Goal: Information Seeking & Learning: Learn about a topic

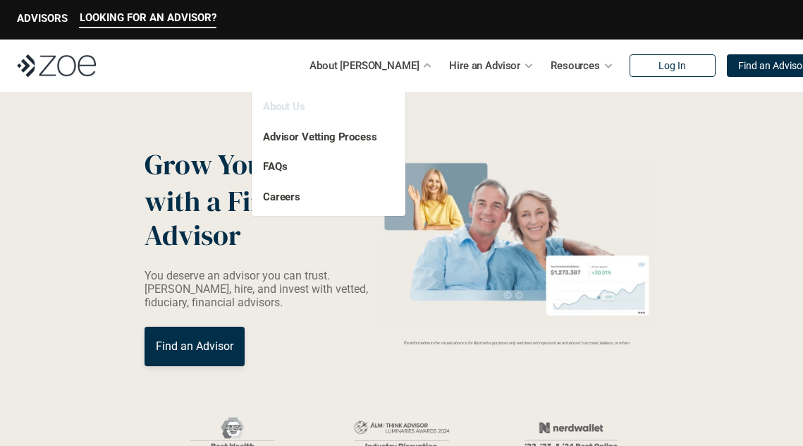
click at [291, 109] on link "About Us" at bounding box center [284, 106] width 42 height 13
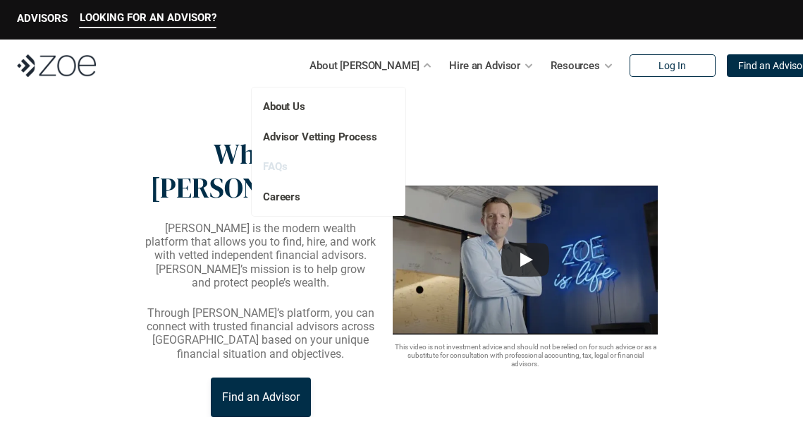
click at [279, 163] on link "FAQs" at bounding box center [275, 166] width 24 height 13
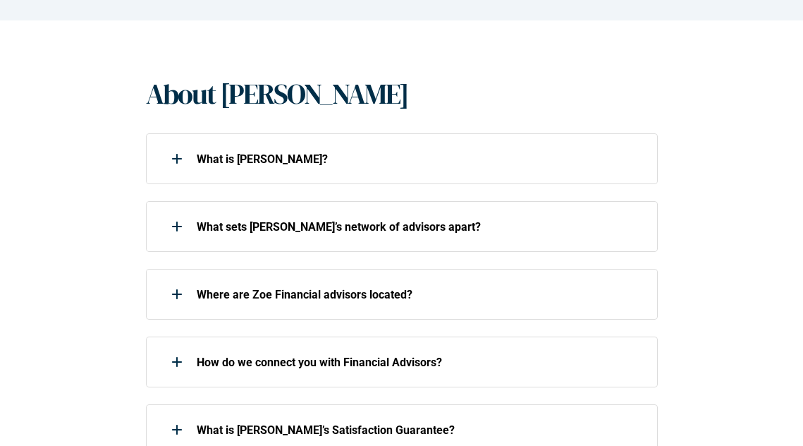
scroll to position [274, 0]
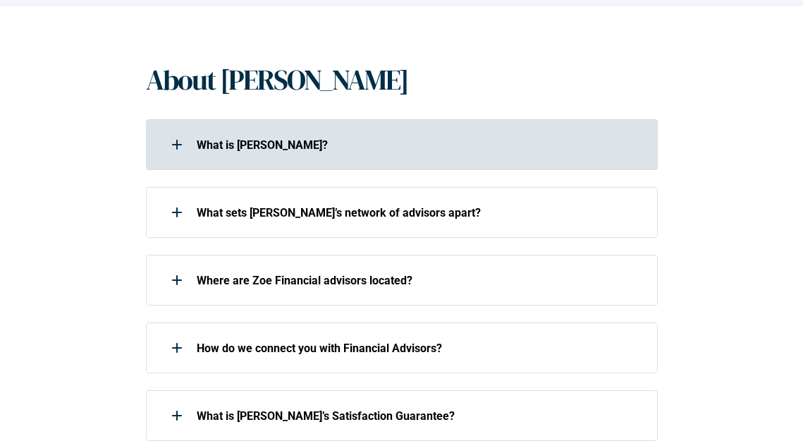
click at [169, 152] on div at bounding box center [177, 144] width 28 height 28
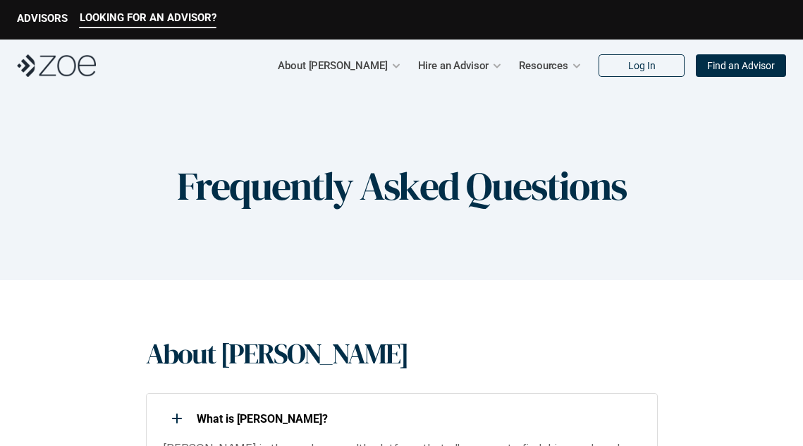
scroll to position [0, 0]
click at [47, 29] on div "LOOKING FOR AN ADVISOR? ADVISORS" at bounding box center [401, 19] width 803 height 39
click at [46, 20] on p "ADVISORS" at bounding box center [42, 18] width 51 height 13
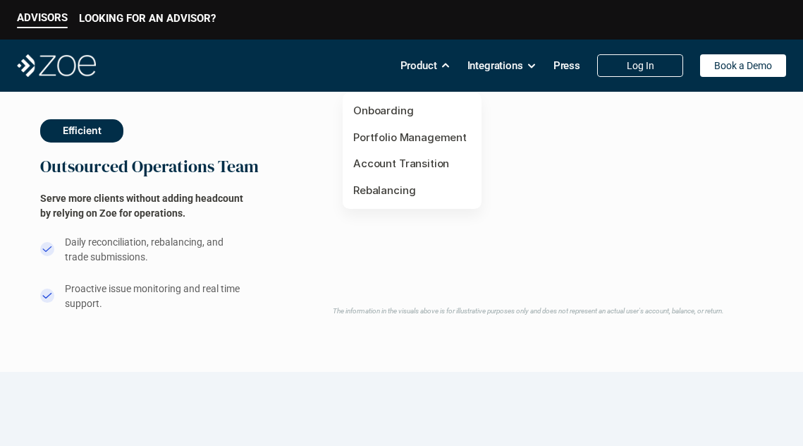
scroll to position [1154, 0]
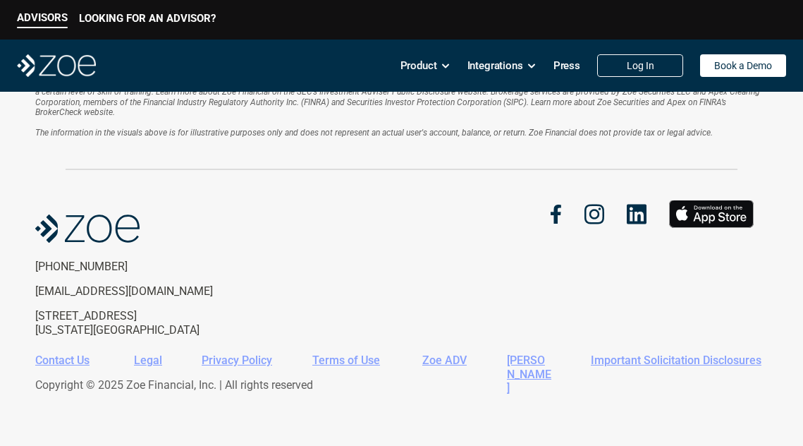
scroll to position [2180, 0]
drag, startPoint x: 33, startPoint y: 311, endPoint x: 167, endPoint y: 314, distance: 134.0
click at [167, 314] on div "Disclosure: This page is not investment advice and should not be relied on for …" at bounding box center [401, 230] width 803 height 437
